Goal: Information Seeking & Learning: Learn about a topic

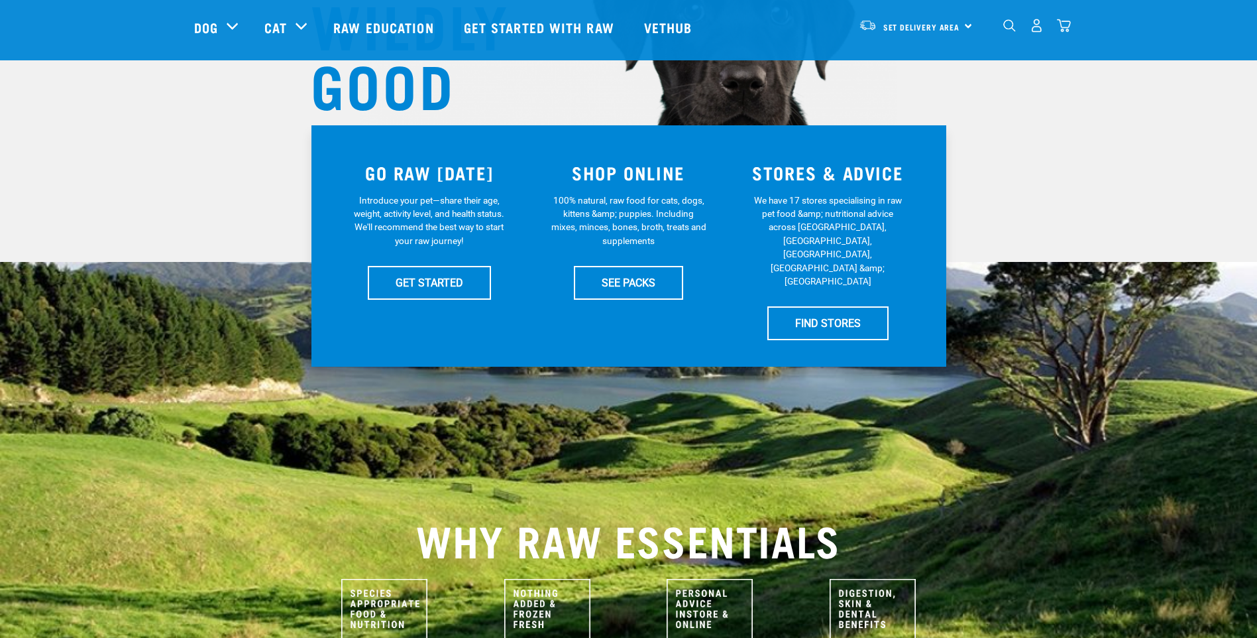
scroll to position [199, 0]
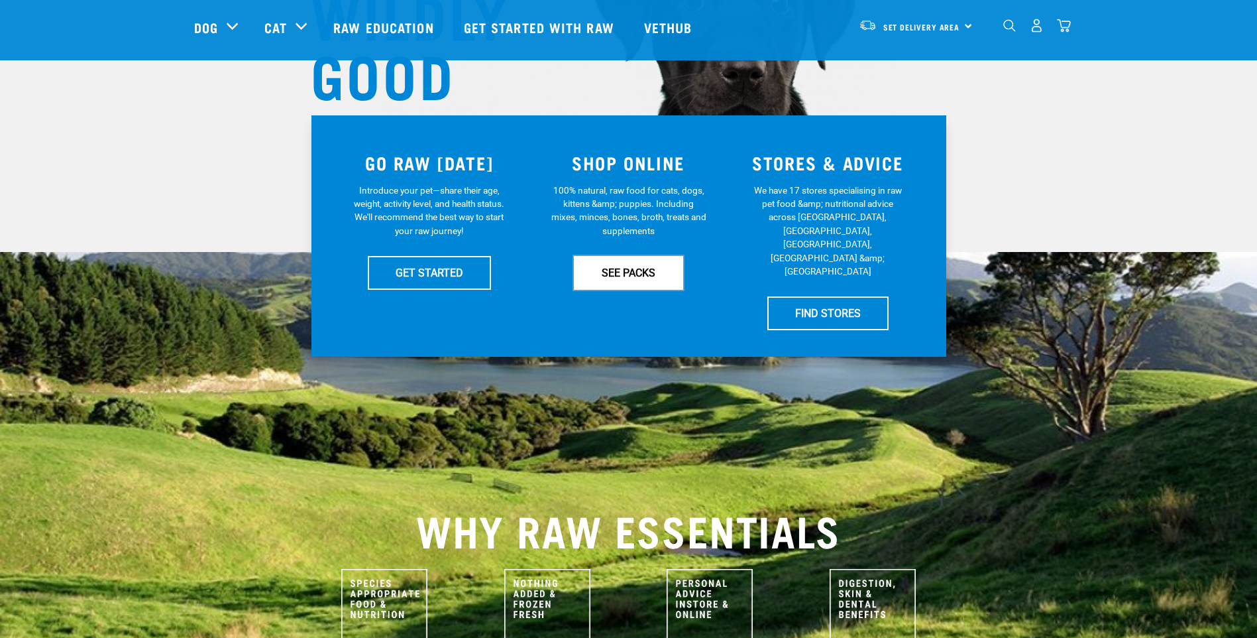
click at [631, 277] on link "SEE PACKS" at bounding box center [628, 272] width 109 height 33
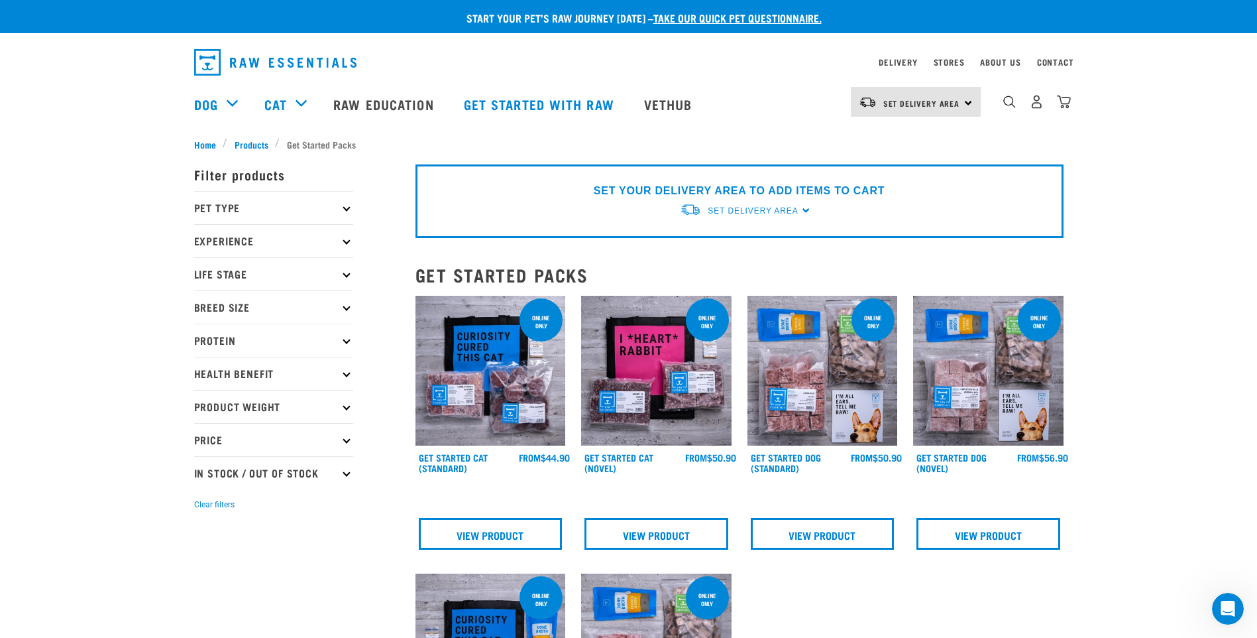
click at [243, 207] on p "Pet Type" at bounding box center [273, 207] width 159 height 33
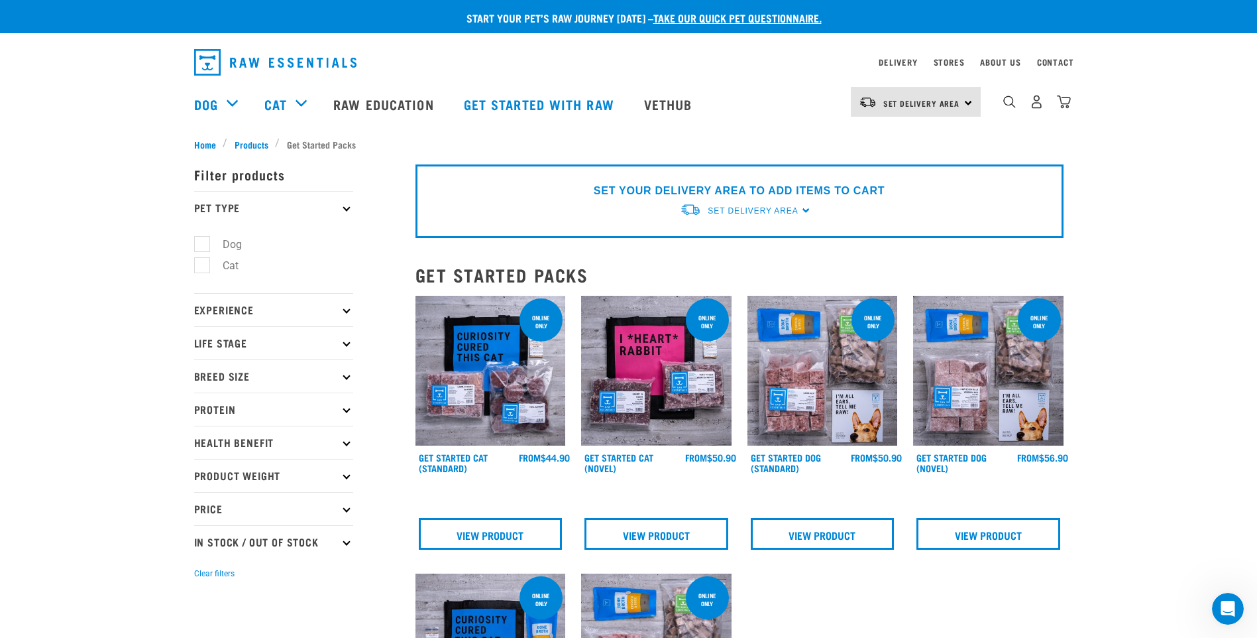
click at [206, 263] on label "Cat" at bounding box center [223, 265] width 42 height 17
click at [203, 263] on input "Cat" at bounding box center [198, 263] width 9 height 9
checkbox input "true"
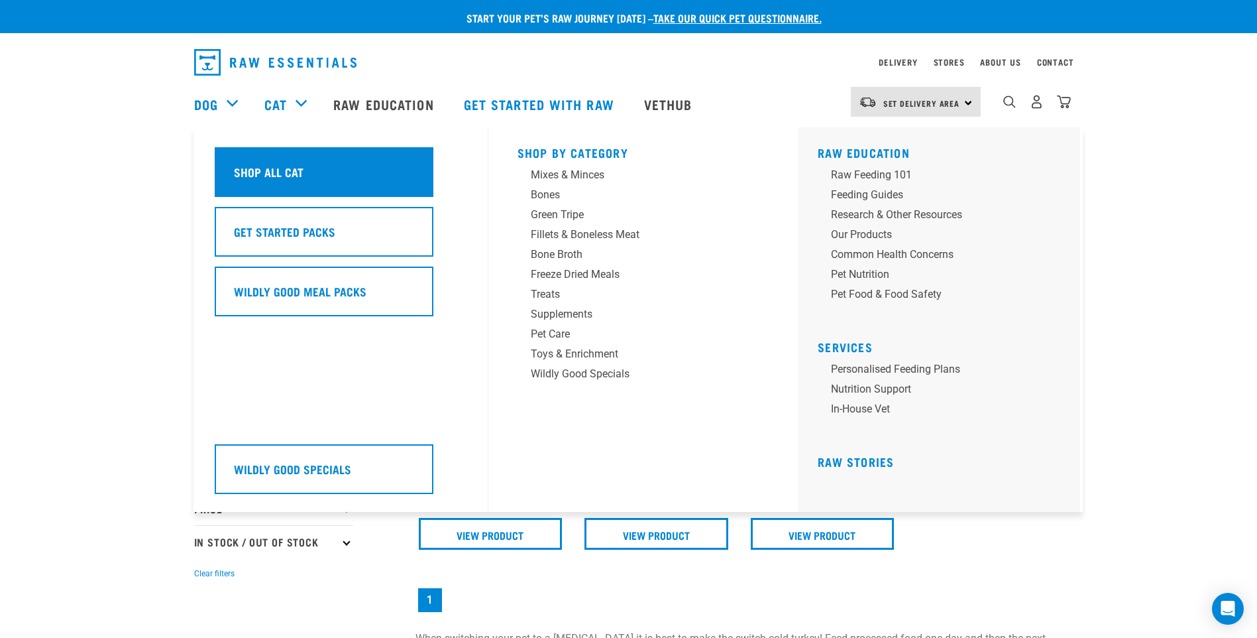
click at [319, 179] on div "Shop All Cat" at bounding box center [324, 172] width 219 height 50
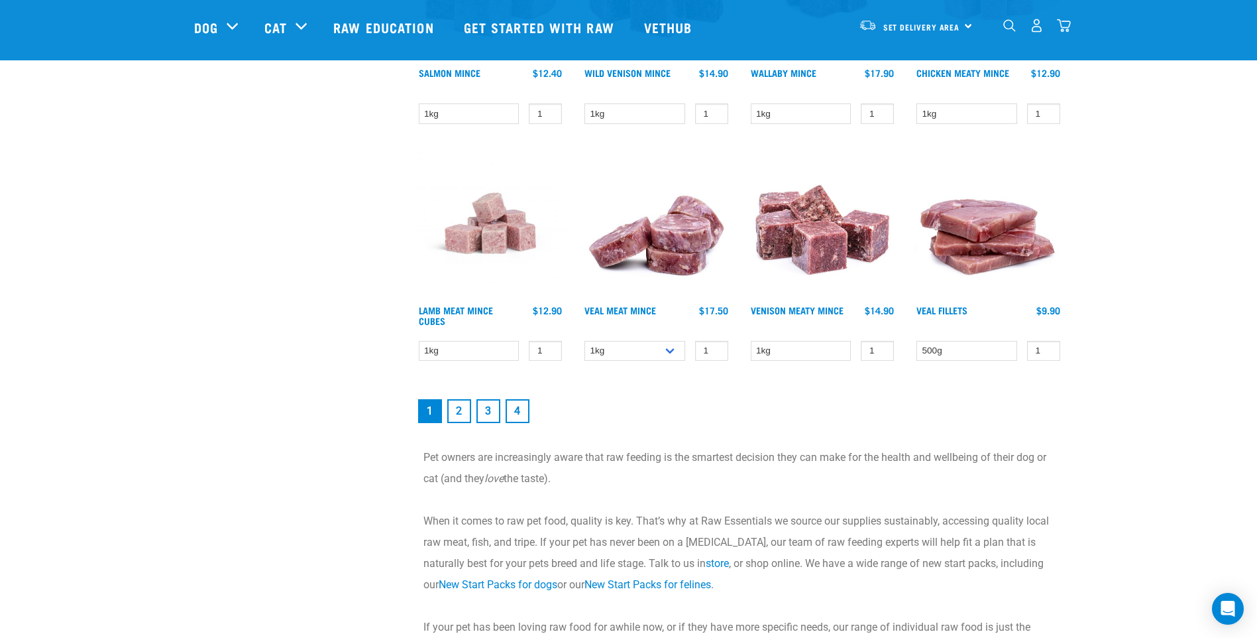
scroll to position [1856, 0]
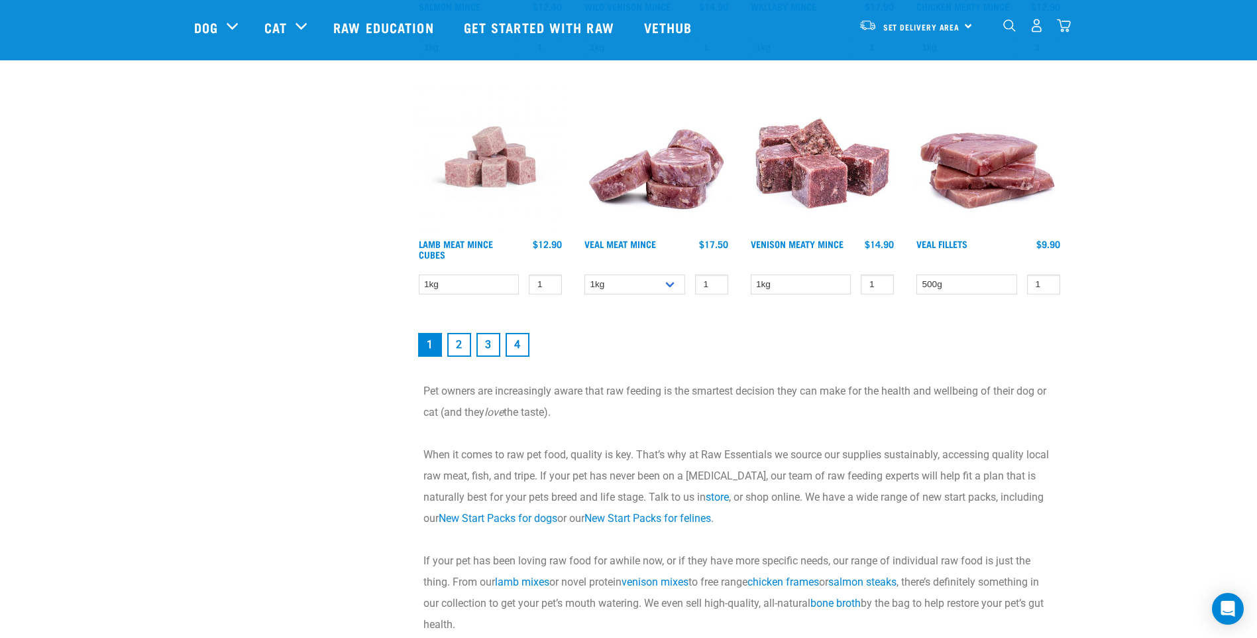
click at [457, 344] on link "2" at bounding box center [459, 345] width 24 height 24
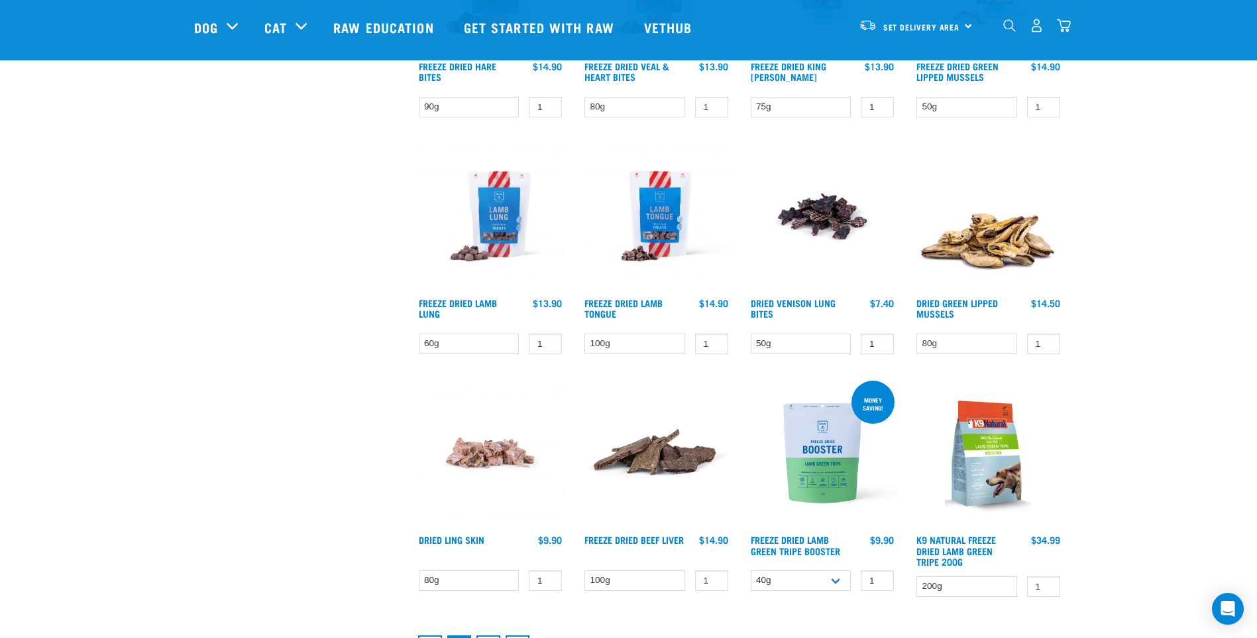
scroll to position [1525, 0]
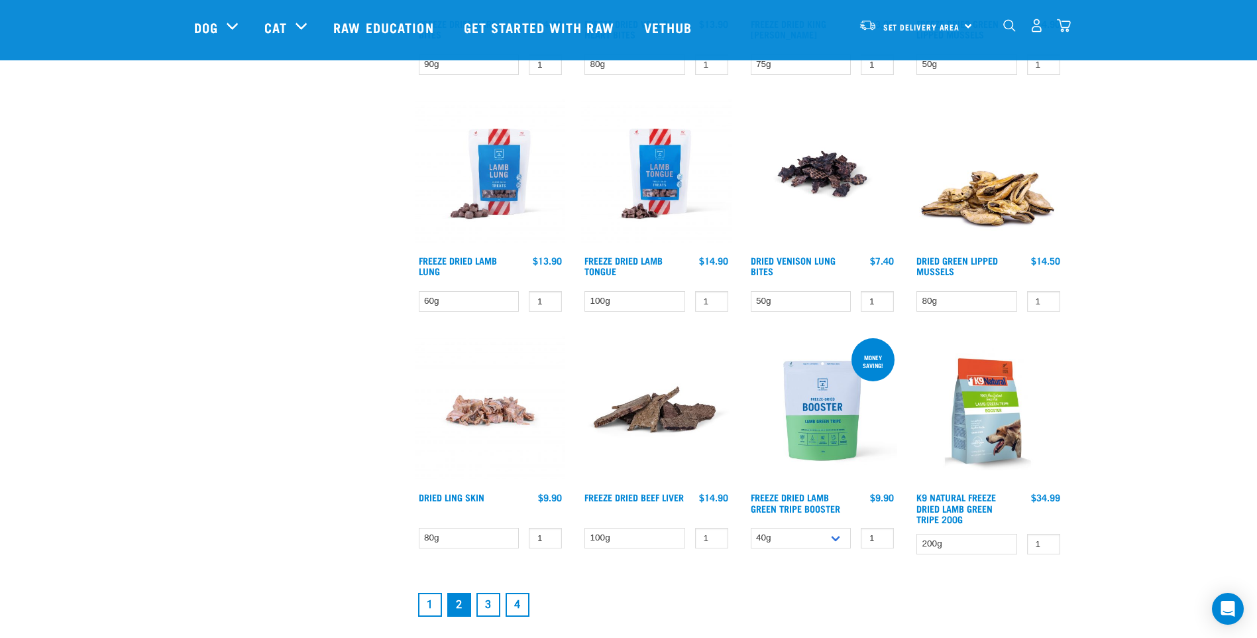
click at [486, 608] on link "3" at bounding box center [489, 605] width 24 height 24
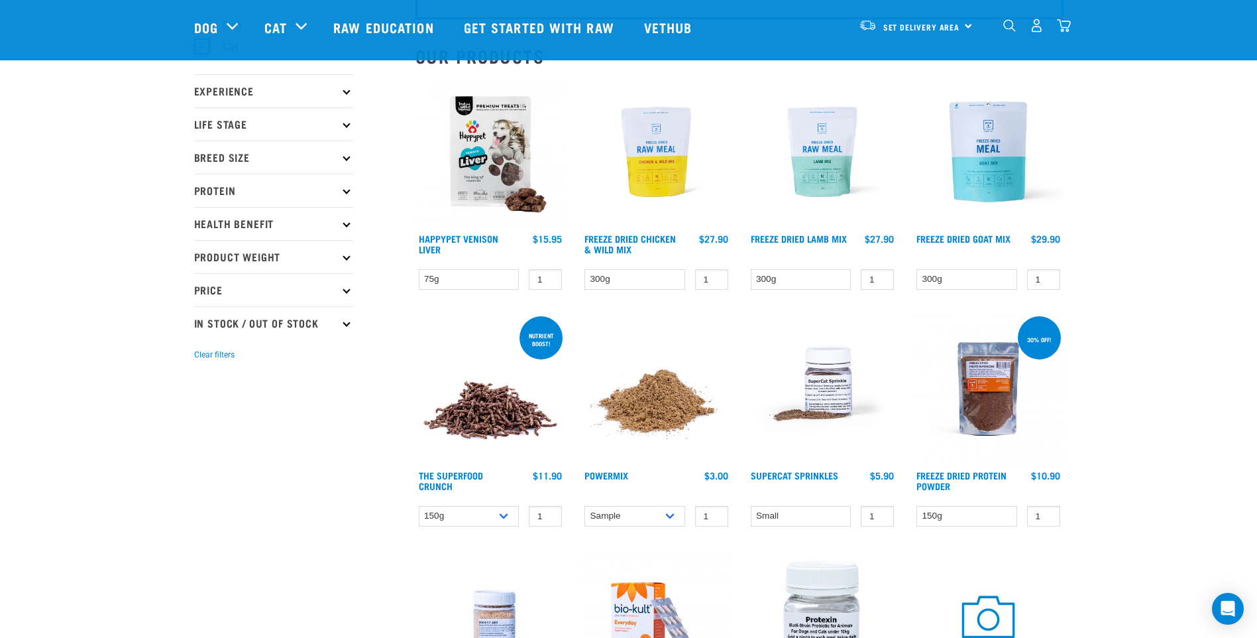
scroll to position [133, 0]
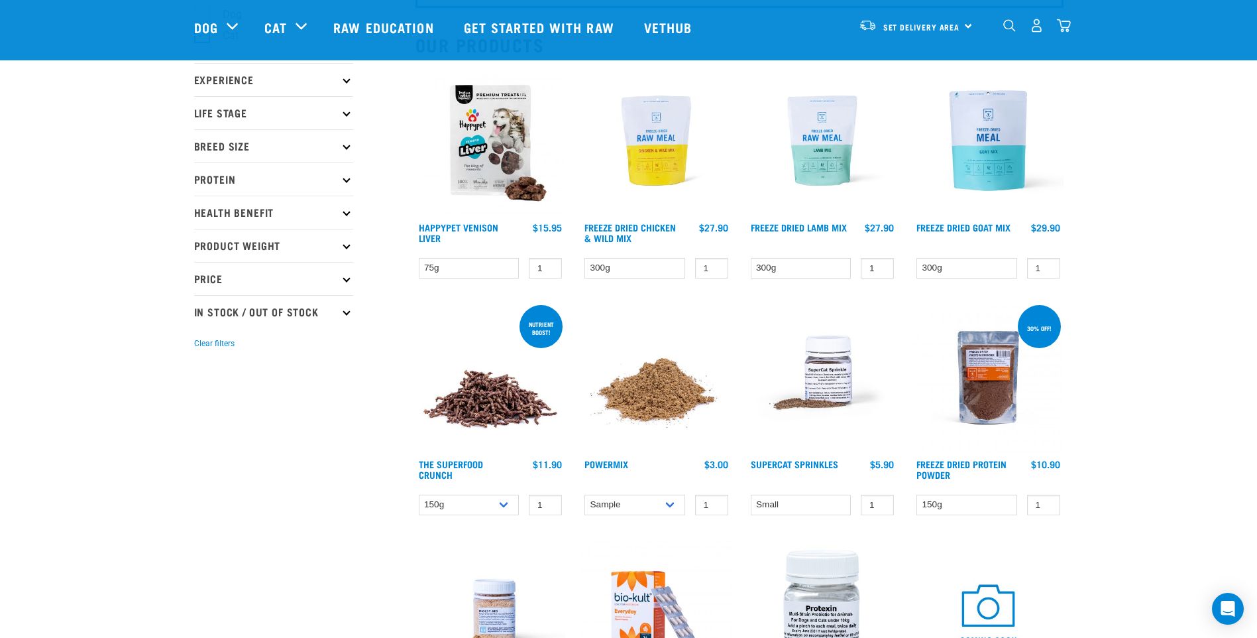
click at [664, 403] on img at bounding box center [656, 377] width 150 height 150
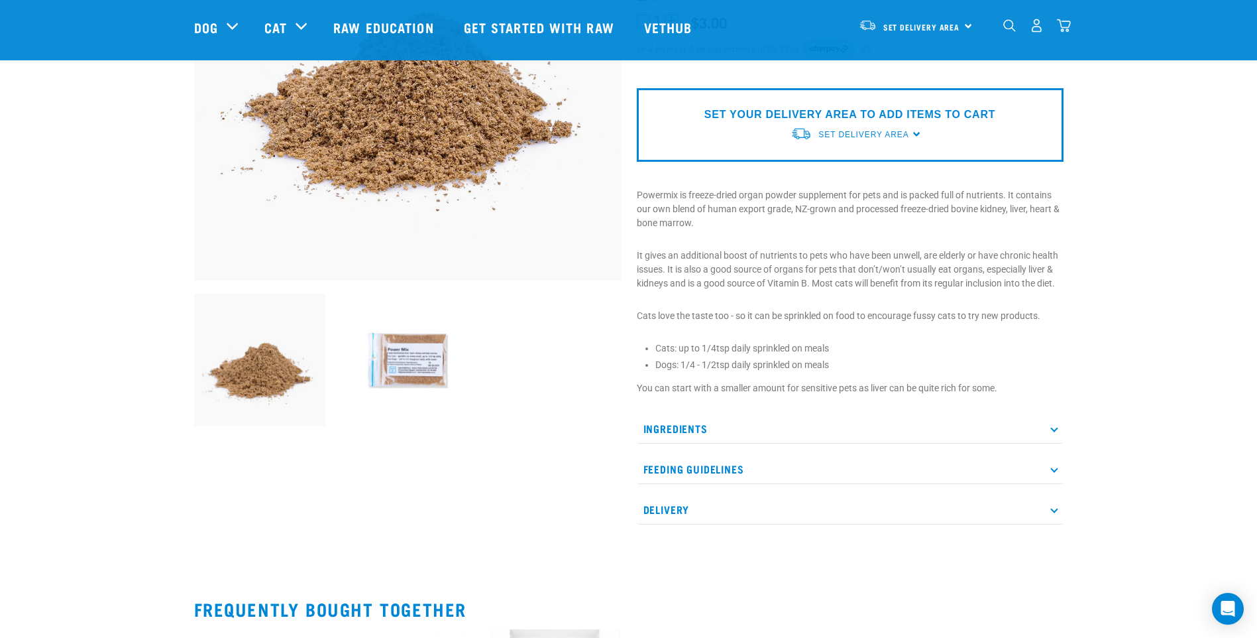
scroll to position [265, 0]
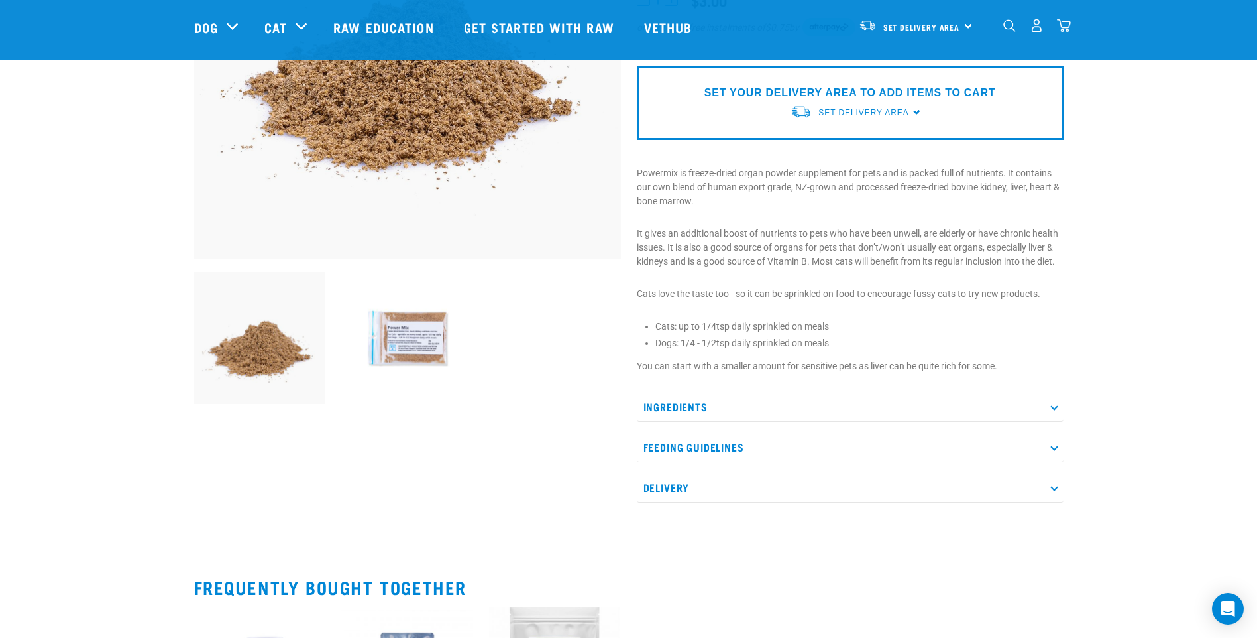
click at [681, 405] on p "Ingredients" at bounding box center [850, 407] width 427 height 30
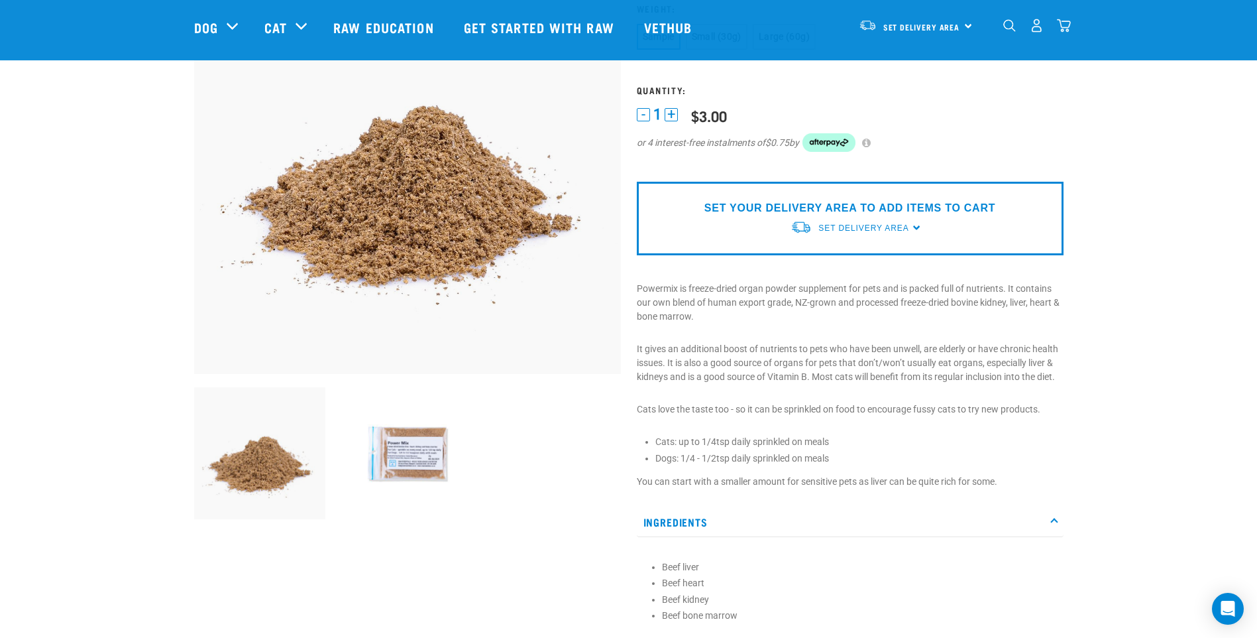
scroll to position [133, 0]
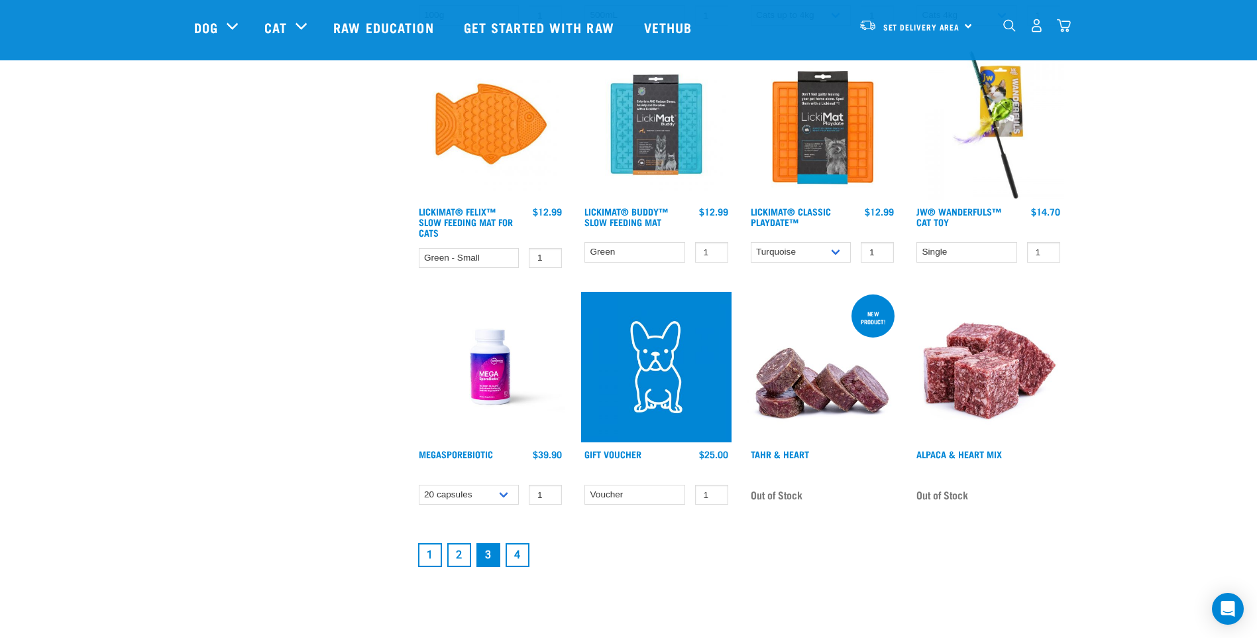
scroll to position [1657, 0]
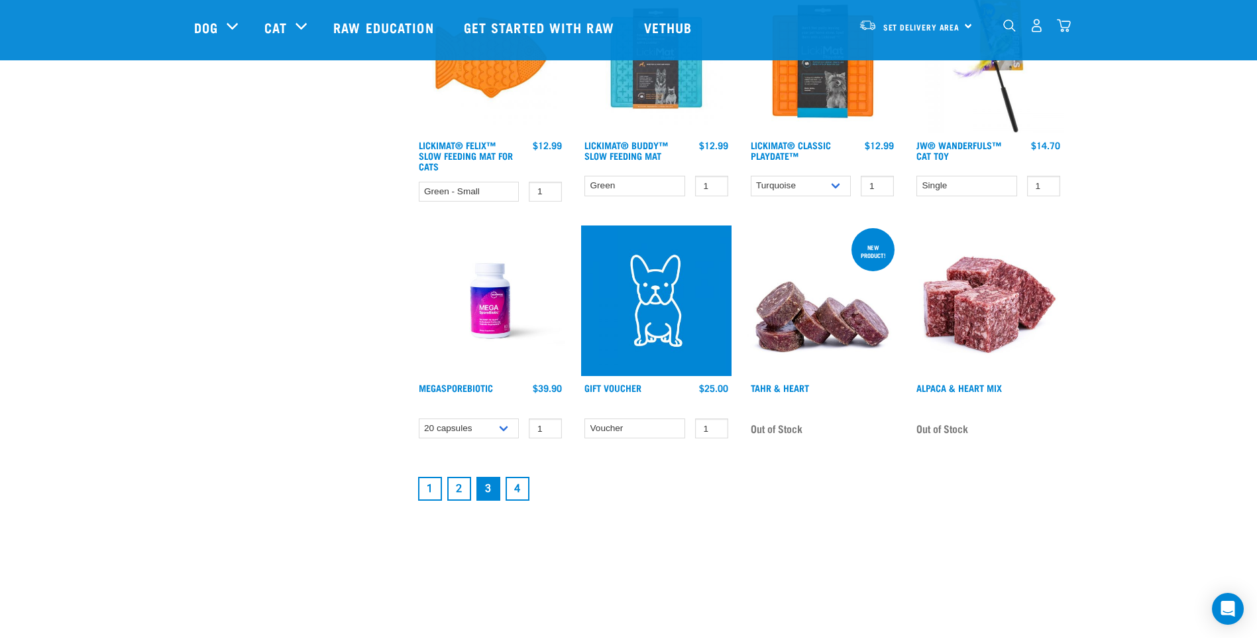
click at [518, 494] on link "4" at bounding box center [518, 489] width 24 height 24
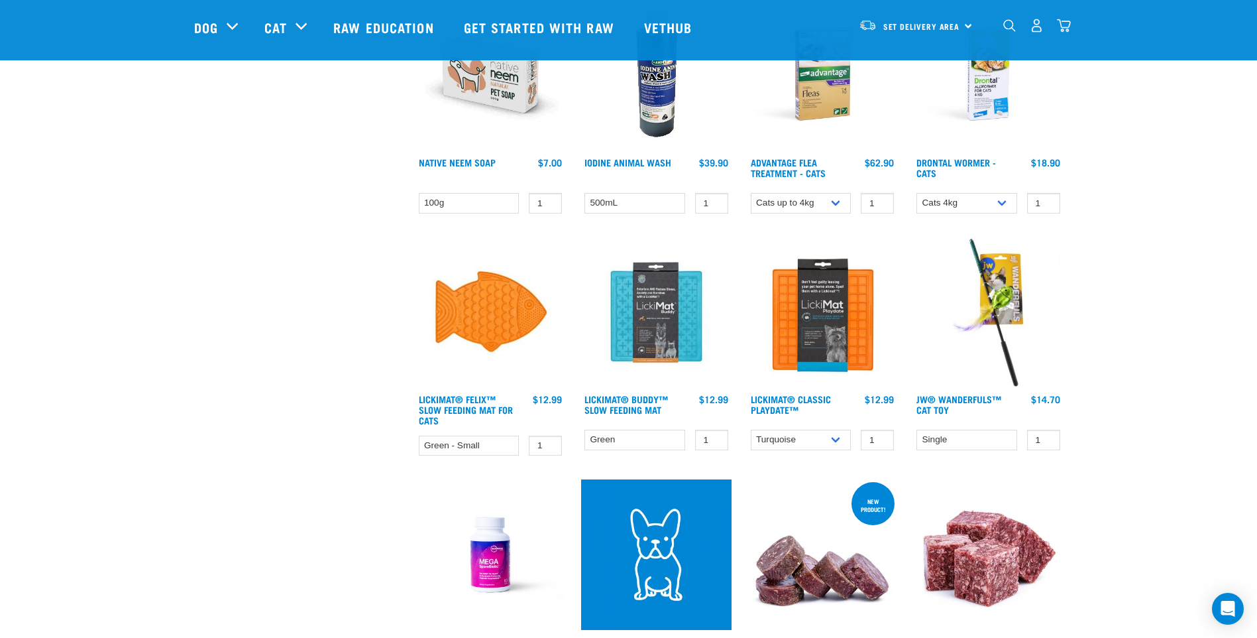
scroll to position [1224, 0]
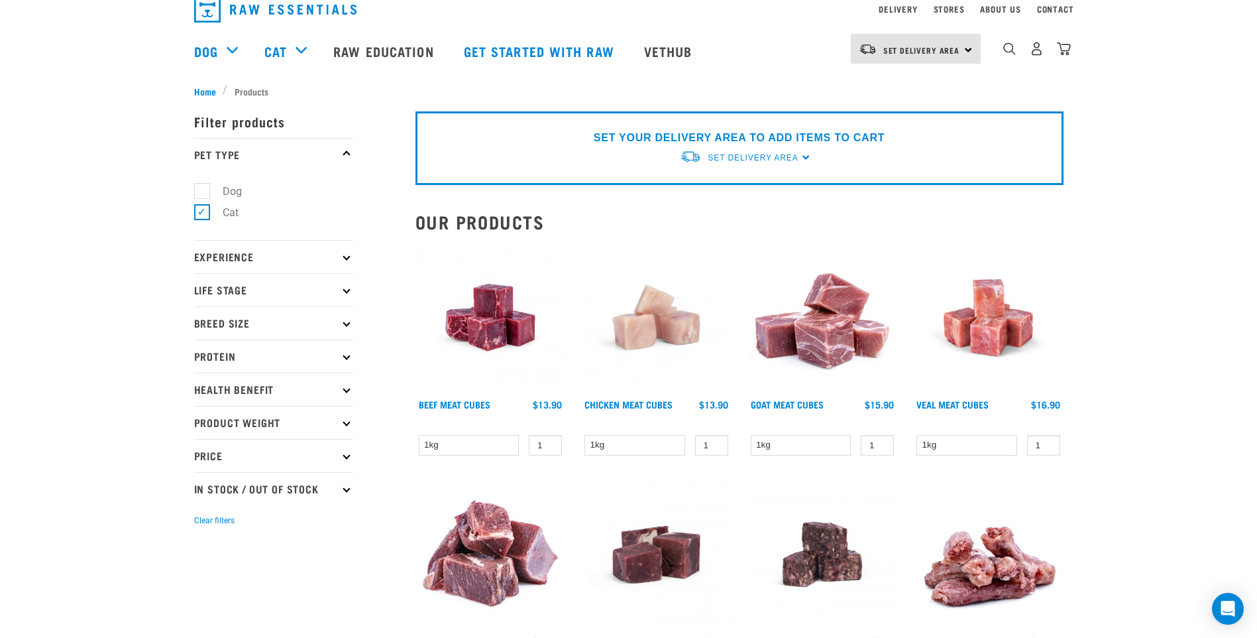
scroll to position [17, 0]
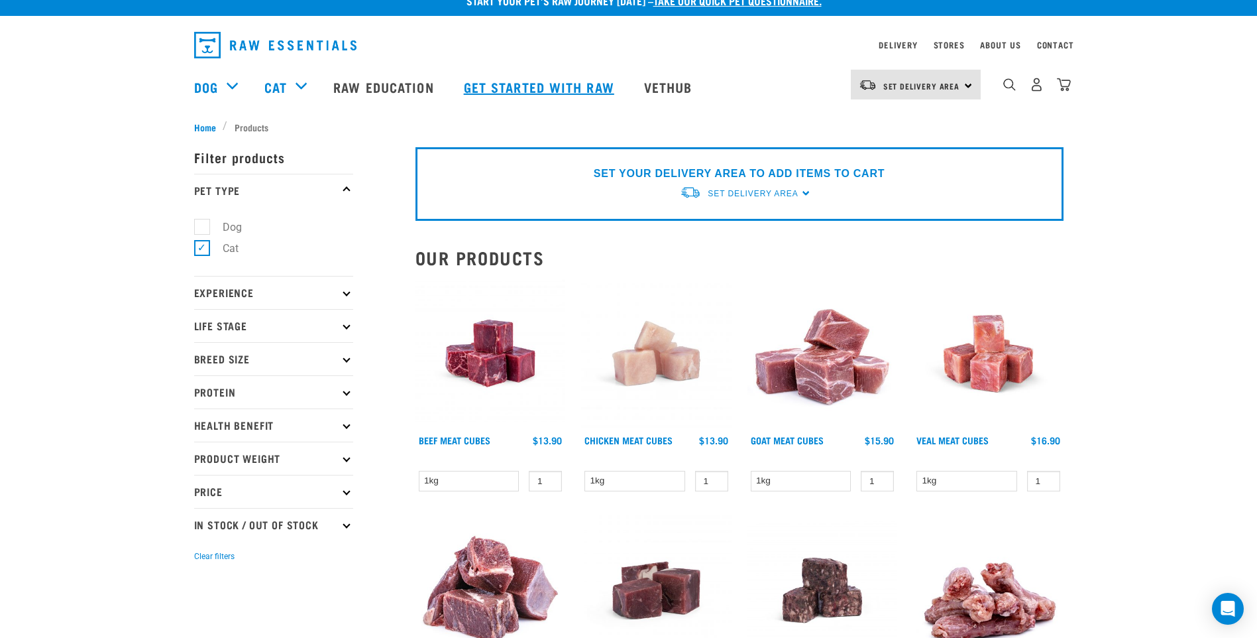
click at [566, 87] on link "Get started with Raw" at bounding box center [541, 86] width 180 height 53
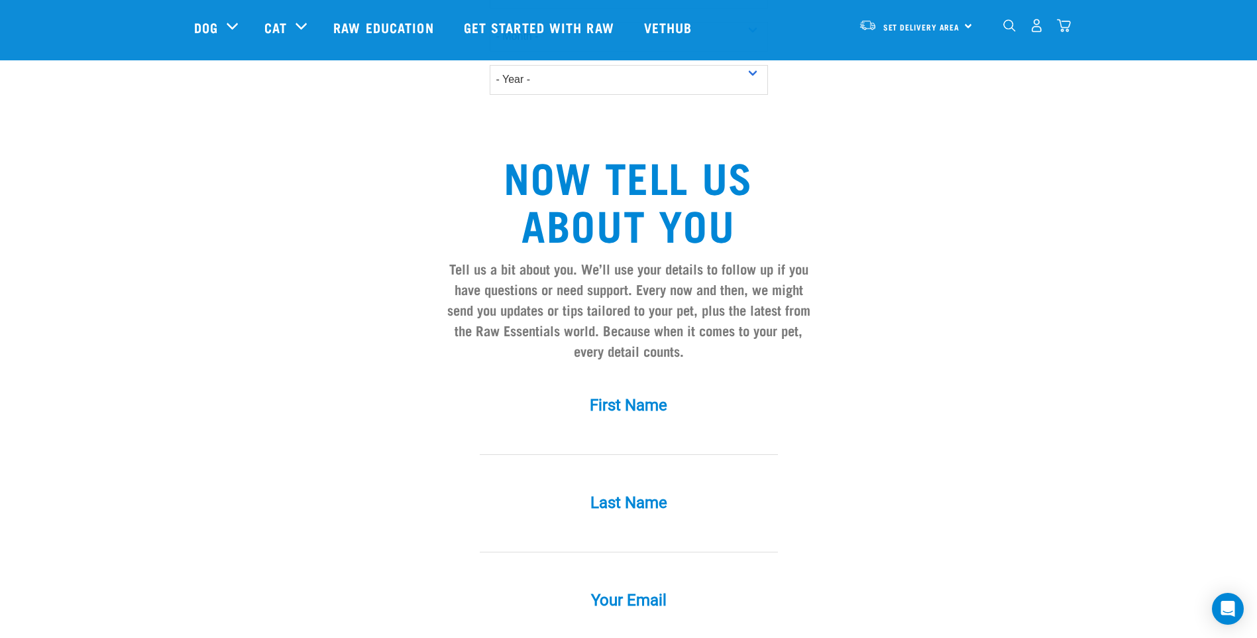
scroll to position [994, 0]
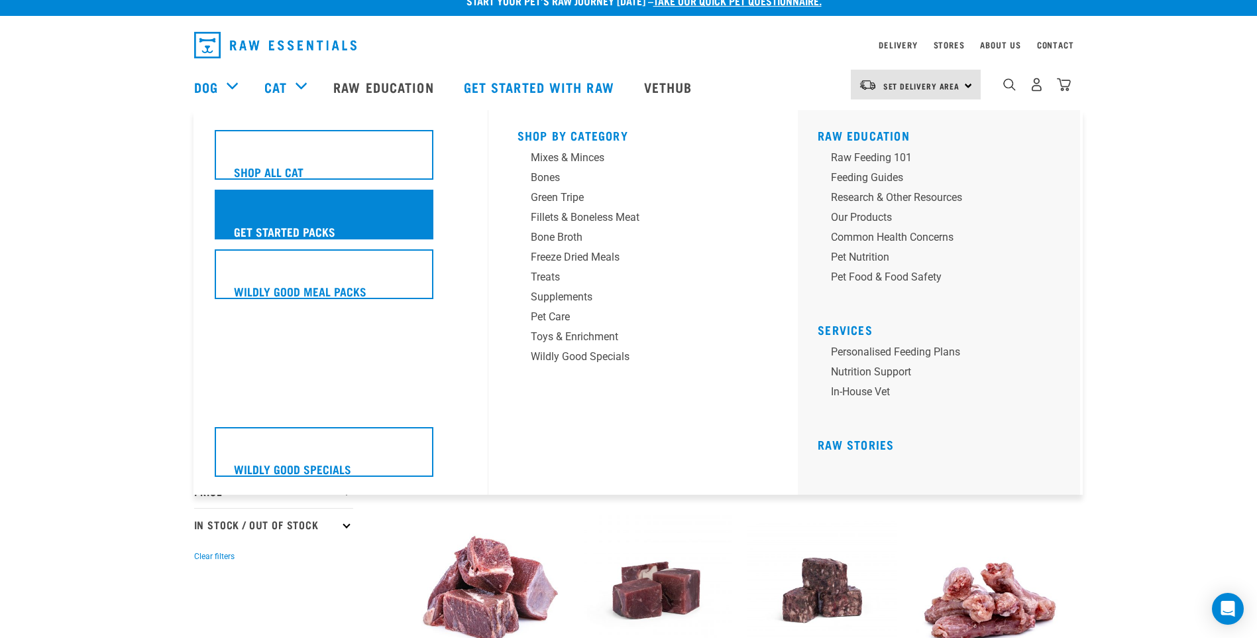
click at [318, 231] on h5 "Get Started Packs" at bounding box center [284, 231] width 101 height 17
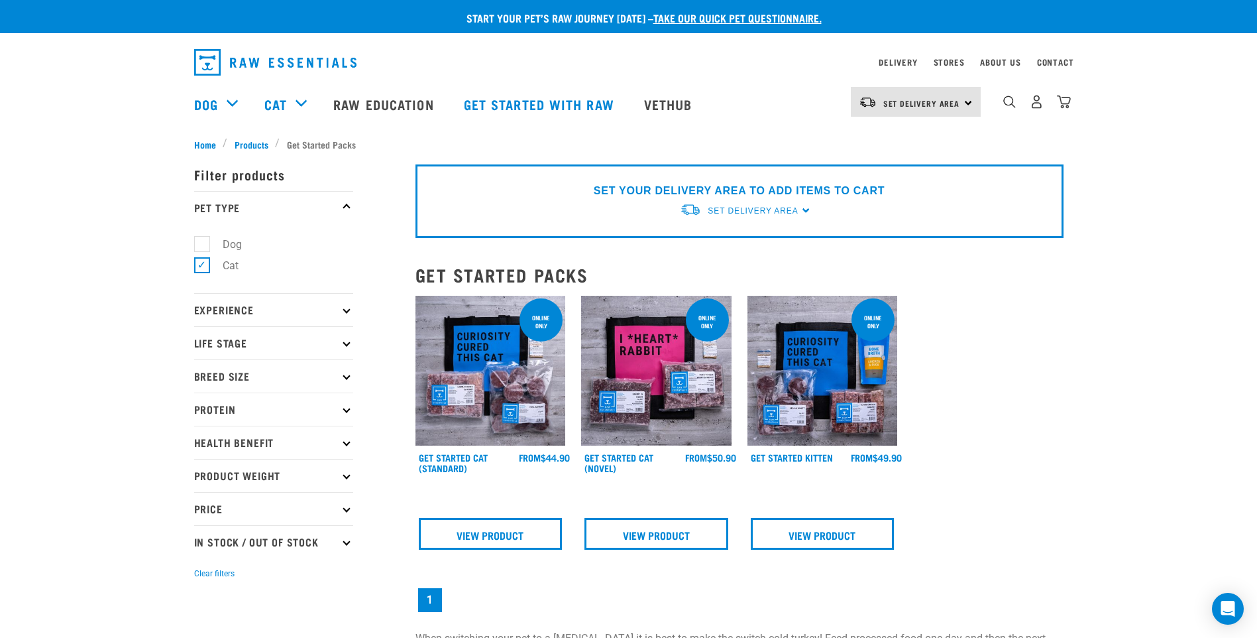
click at [487, 349] on img at bounding box center [491, 371] width 150 height 150
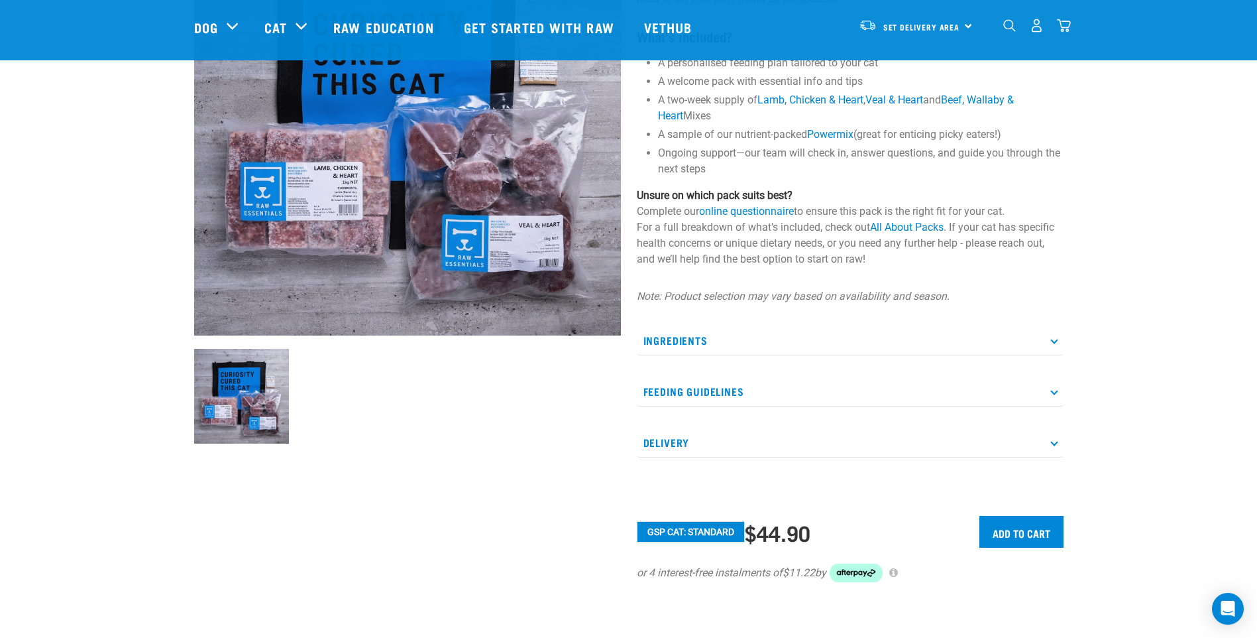
scroll to position [331, 0]
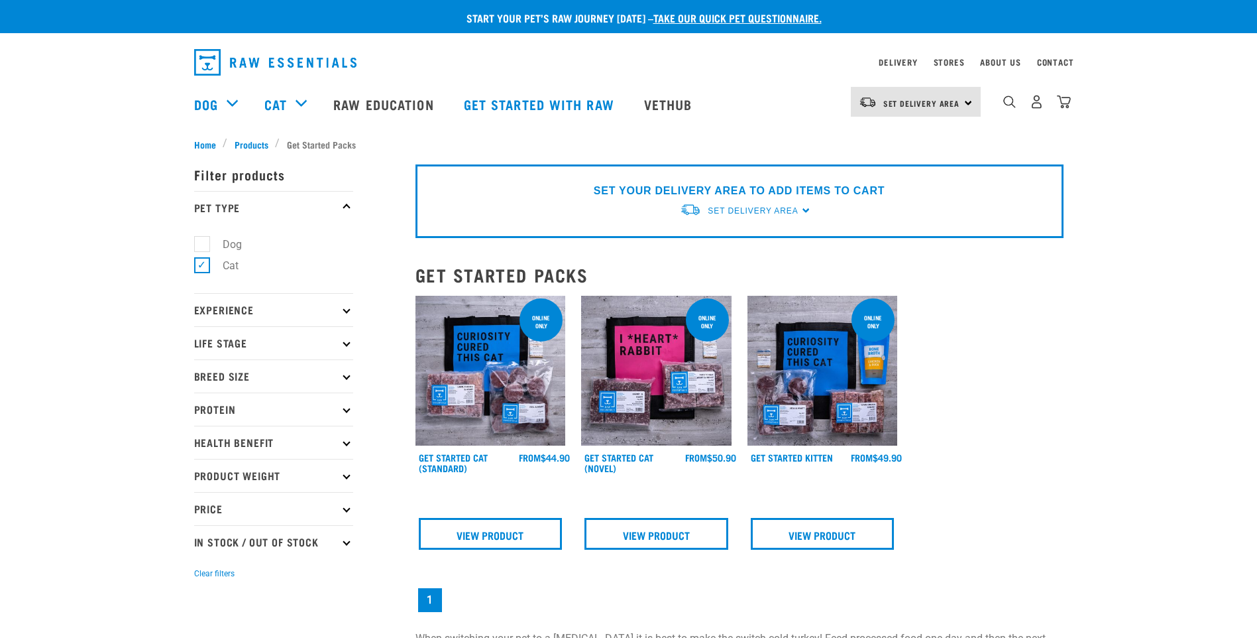
scroll to position [66, 0]
